Goal: Find contact information: Find contact information

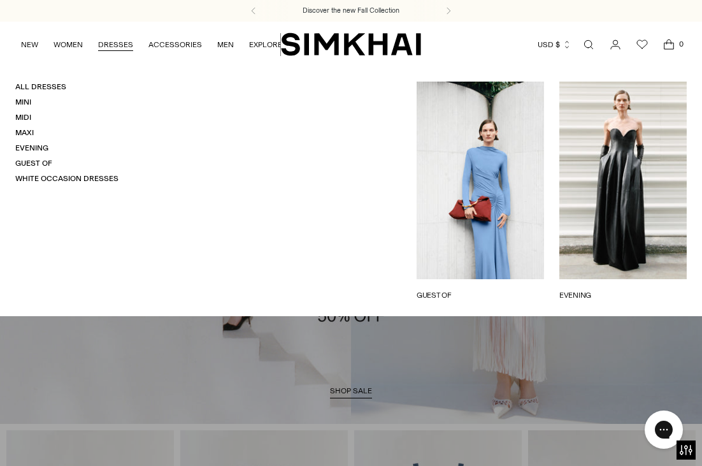
click at [625, 289] on link "EVENING" at bounding box center [622, 294] width 127 height 11
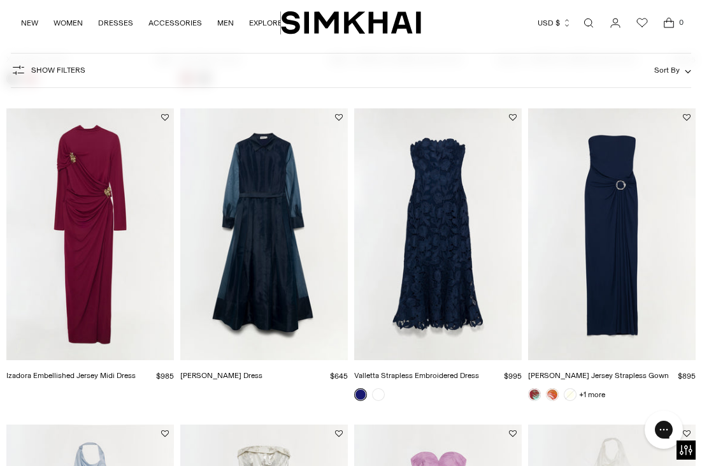
scroll to position [438, 0]
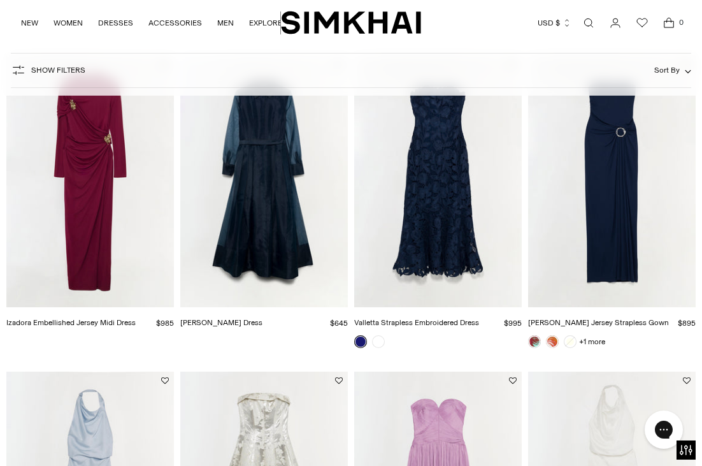
click at [0, 0] on img "Izadora Embellished Jersey Midi Dress" at bounding box center [0, 0] width 0 height 0
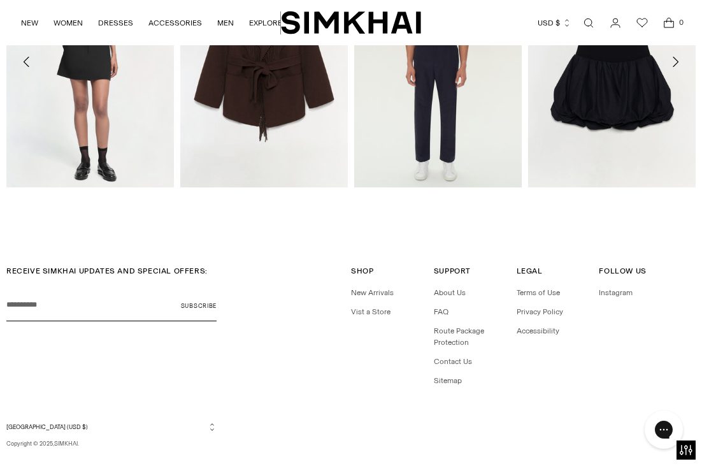
scroll to position [1213, 0]
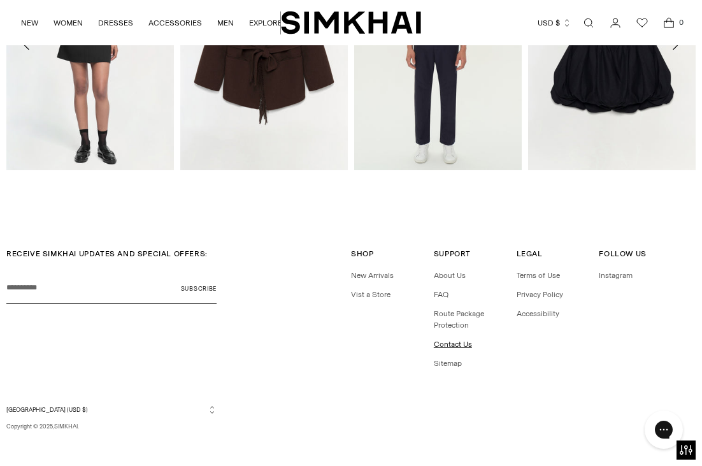
click at [454, 346] on link "Contact Us" at bounding box center [453, 343] width 38 height 9
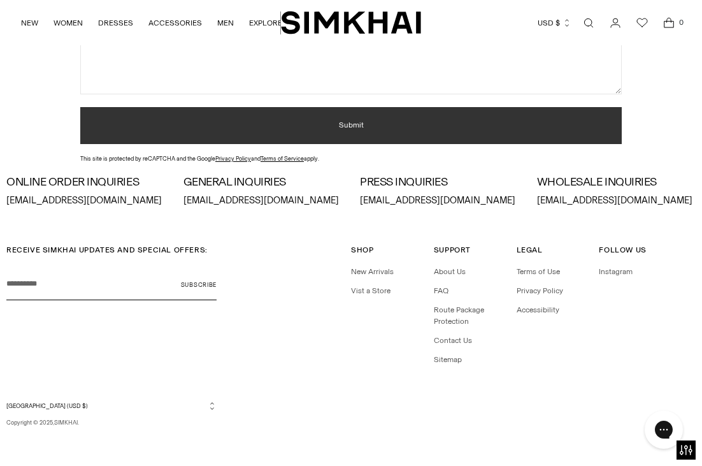
scroll to position [326, 0]
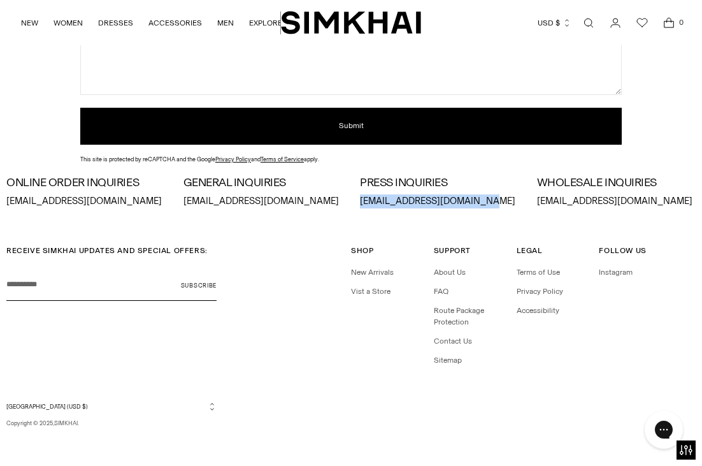
drag, startPoint x: 475, startPoint y: 199, endPoint x: 360, endPoint y: 198, distance: 115.3
click at [360, 198] on p "press@jonathansimkhai.com" at bounding box center [439, 201] width 159 height 14
copy p "press@jonathansimkhai.com"
